Goal: Task Accomplishment & Management: Manage account settings

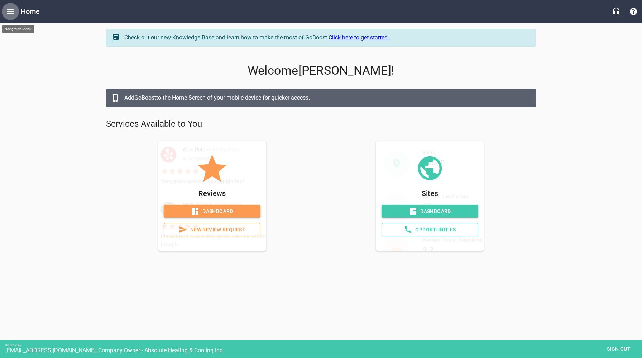
click at [9, 10] on icon "Open drawer" at bounding box center [10, 11] width 9 height 9
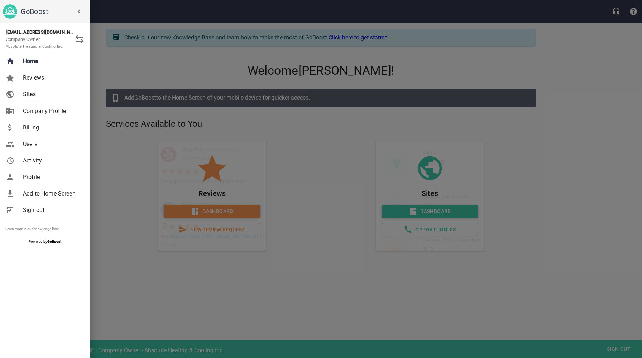
drag, startPoint x: 314, startPoint y: 302, endPoint x: 418, endPoint y: 315, distance: 104.1
click at [314, 302] on div at bounding box center [321, 179] width 642 height 358
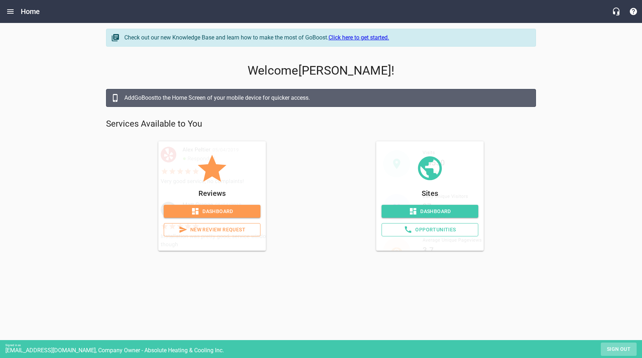
click at [616, 350] on span "Sign out" at bounding box center [619, 349] width 30 height 9
